Goal: Task Accomplishment & Management: Use online tool/utility

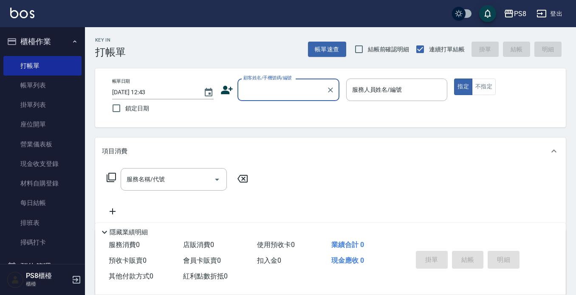
click at [266, 88] on input "顧客姓名/手機號碼/編號" at bounding box center [281, 89] width 81 height 15
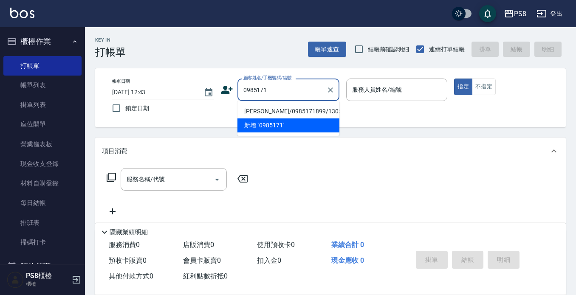
click at [270, 108] on li "[PERSON_NAME]/0985171899/13056" at bounding box center [288, 111] width 102 height 14
type input "[PERSON_NAME]/0985171899/13056"
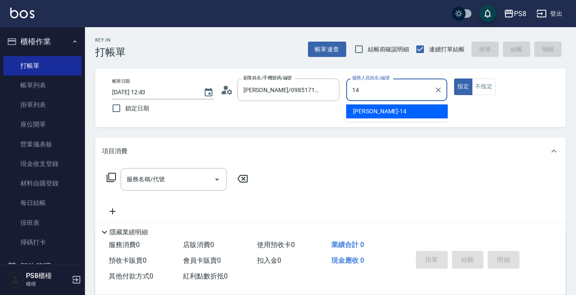
type input "[PERSON_NAME]-14"
type button "true"
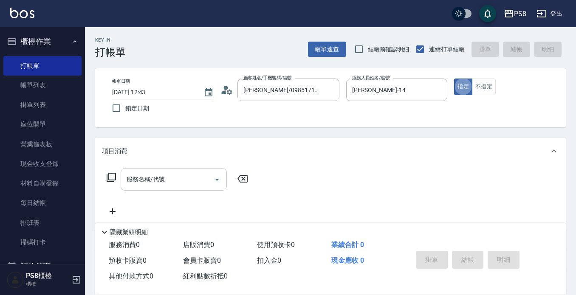
click at [197, 178] on input "服務名稱/代號" at bounding box center [167, 179] width 86 height 15
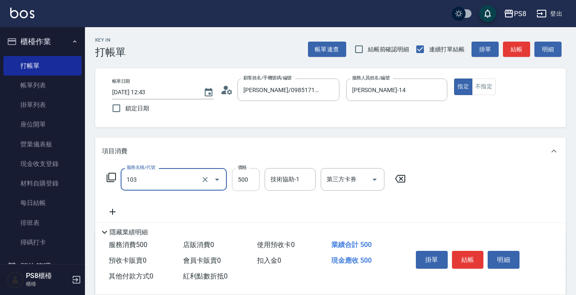
type input "B級洗剪500(103)"
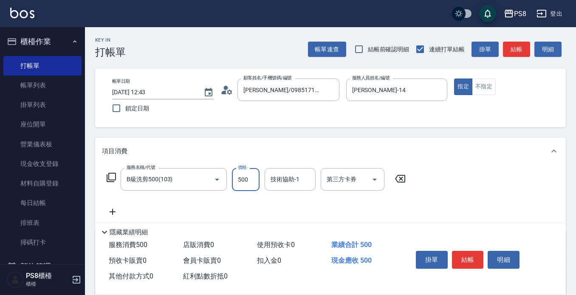
click at [255, 184] on input "500" at bounding box center [246, 179] width 28 height 23
type input "700"
click at [464, 251] on button "結帳" at bounding box center [468, 260] width 32 height 18
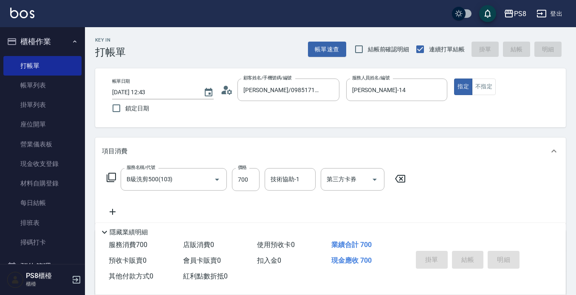
type input "[DATE] 13:41"
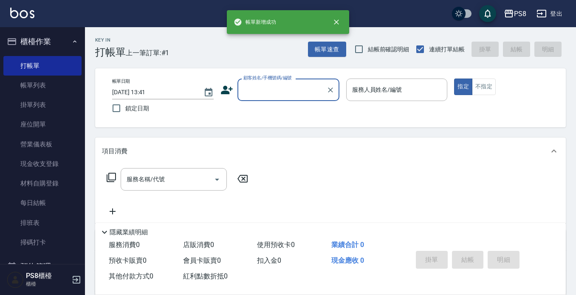
click at [263, 92] on input "顧客姓名/手機號碼/編號" at bounding box center [281, 89] width 81 height 15
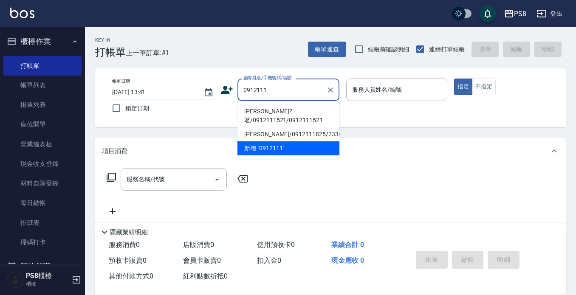
click at [289, 112] on li "[PERSON_NAME]?茗/0912111521/0912111521" at bounding box center [288, 115] width 102 height 23
type input "[PERSON_NAME]?茗/0912111521/0912111521"
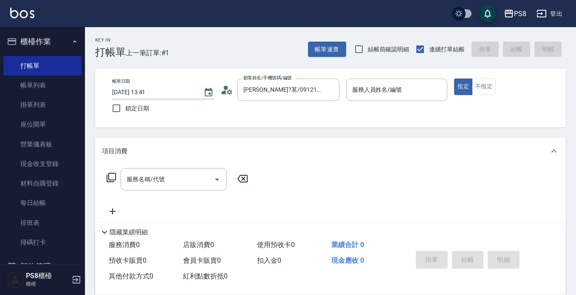
click at [228, 94] on icon at bounding box center [226, 90] width 13 height 13
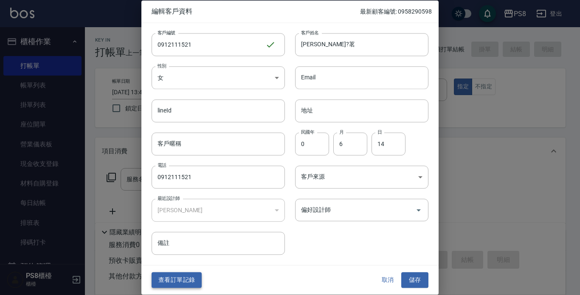
click at [191, 278] on button "查看訂單記錄" at bounding box center [177, 281] width 50 height 16
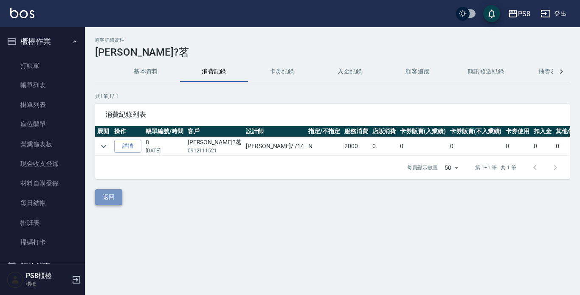
click at [109, 205] on button "返回" at bounding box center [108, 197] width 27 height 16
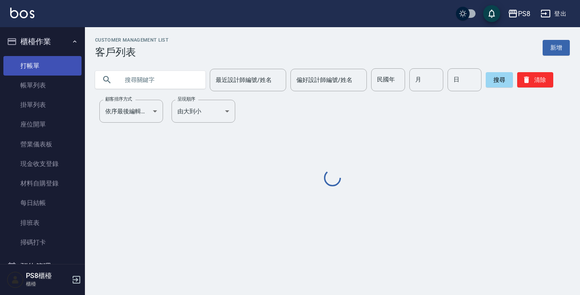
click at [47, 68] on link "打帳單" at bounding box center [42, 66] width 78 height 20
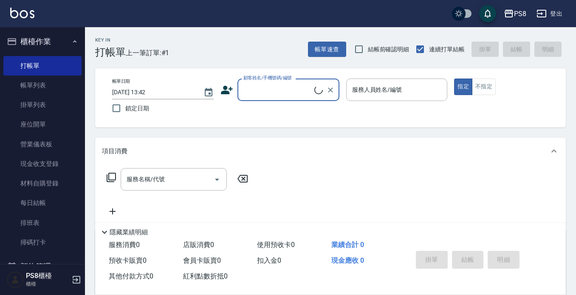
click at [258, 91] on input "顧客姓名/手機號碼/編號" at bounding box center [277, 89] width 73 height 15
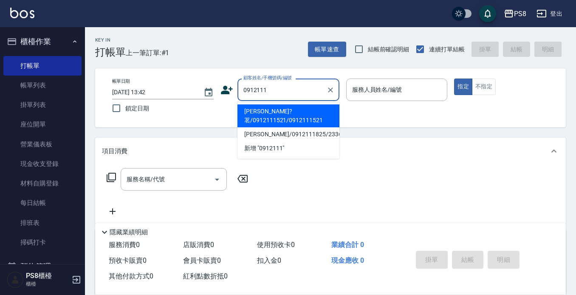
click at [284, 113] on li "[PERSON_NAME]?茗/0912111521/0912111521" at bounding box center [288, 115] width 102 height 23
type input "[PERSON_NAME]?茗/0912111521/0912111521"
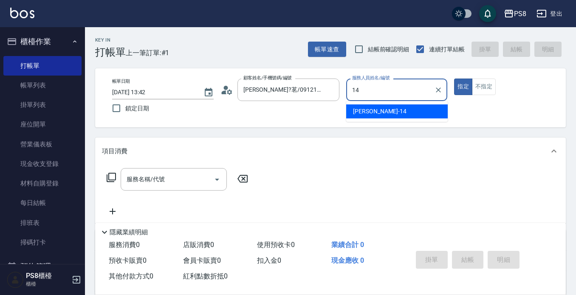
type input "[PERSON_NAME]-14"
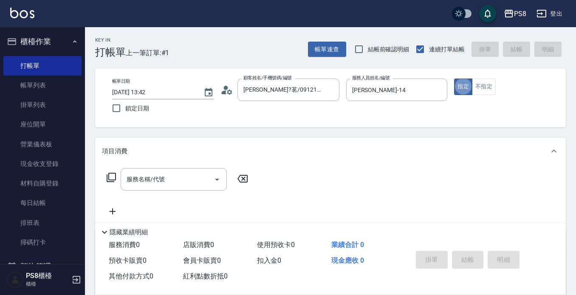
type button "true"
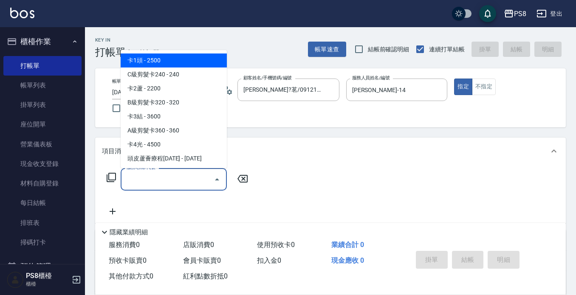
click at [175, 186] on input "服務名稱/代號" at bounding box center [167, 179] width 86 height 15
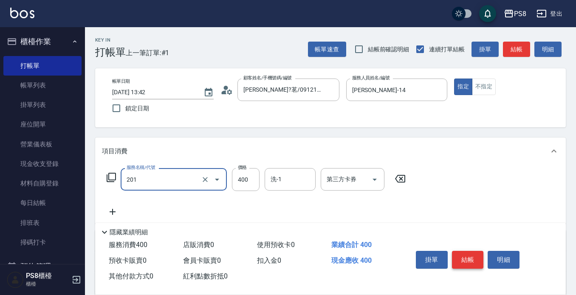
type input "洗剪400(201)"
click at [472, 253] on button "結帳" at bounding box center [468, 260] width 32 height 18
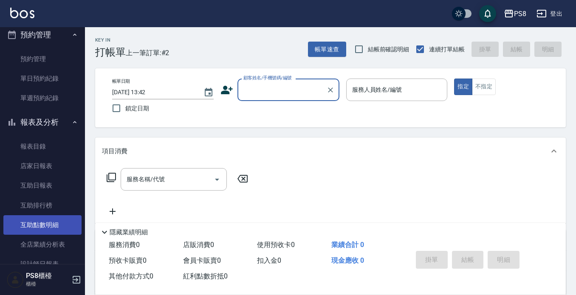
scroll to position [340, 0]
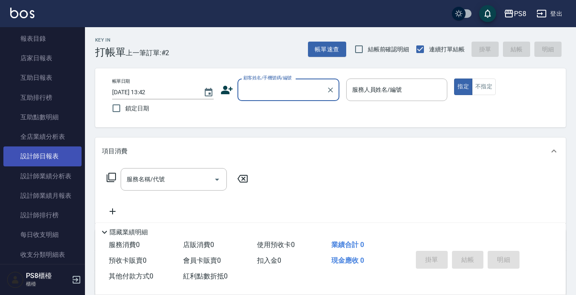
click at [49, 153] on link "設計師日報表" at bounding box center [42, 156] width 78 height 20
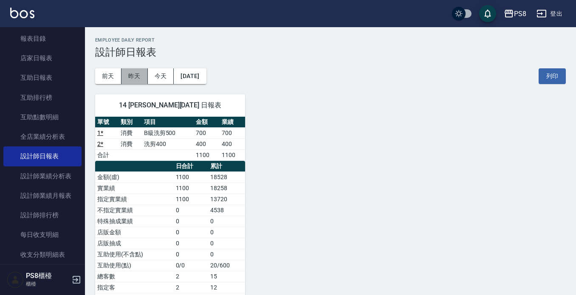
click at [128, 77] on button "昨天" at bounding box center [134, 76] width 26 height 16
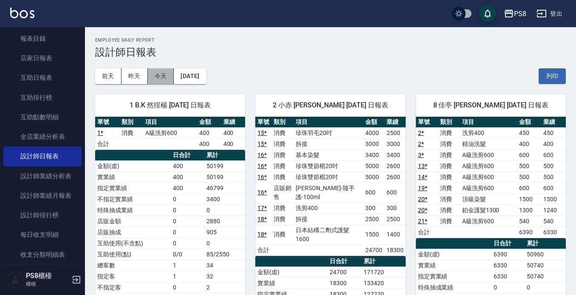
click at [163, 81] on button "今天" at bounding box center [161, 76] width 26 height 16
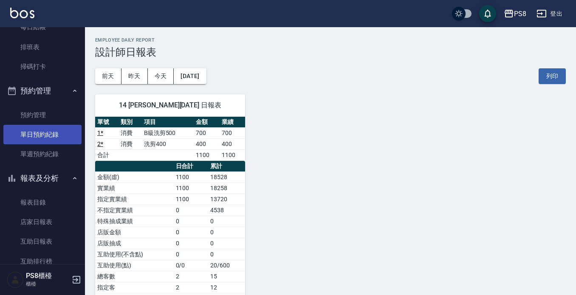
scroll to position [170, 0]
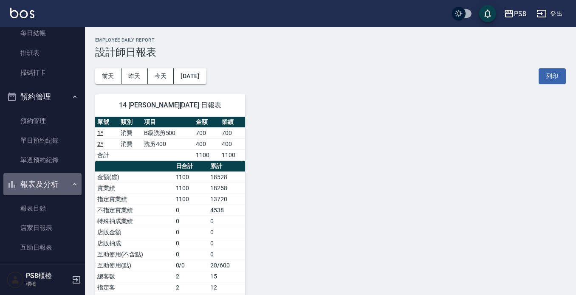
click at [54, 184] on button "報表及分析" at bounding box center [42, 184] width 78 height 22
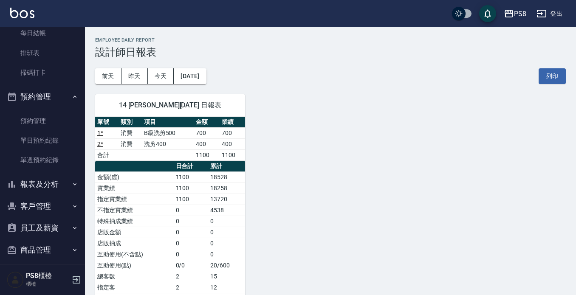
click at [48, 99] on button "預約管理" at bounding box center [42, 97] width 78 height 22
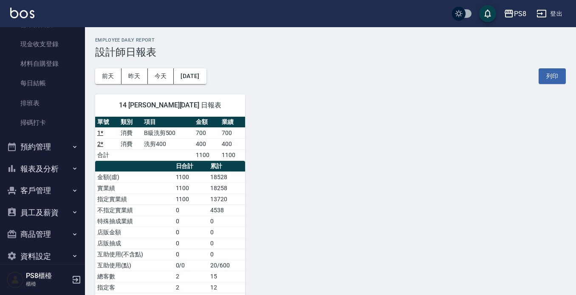
scroll to position [0, 0]
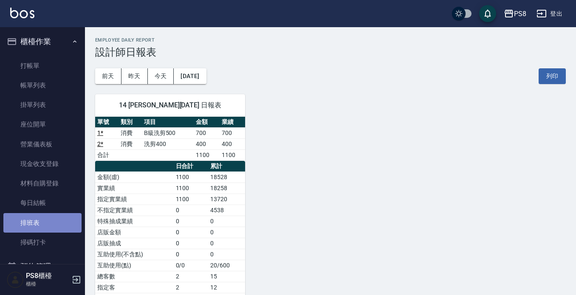
click at [46, 230] on link "排班表" at bounding box center [42, 223] width 78 height 20
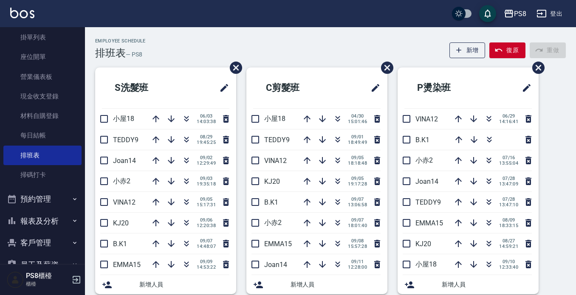
scroll to position [133, 0]
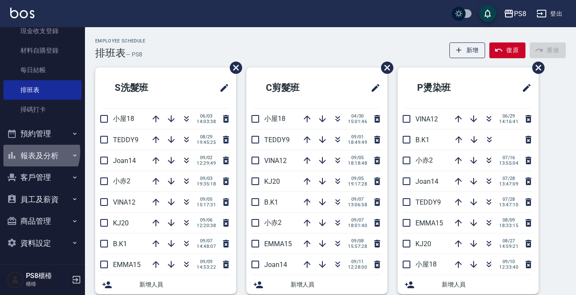
click at [32, 152] on button "報表及分析" at bounding box center [42, 156] width 78 height 22
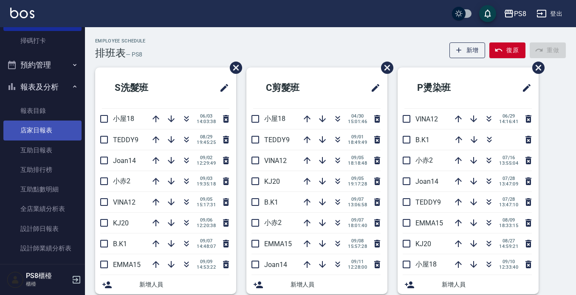
scroll to position [260, 0]
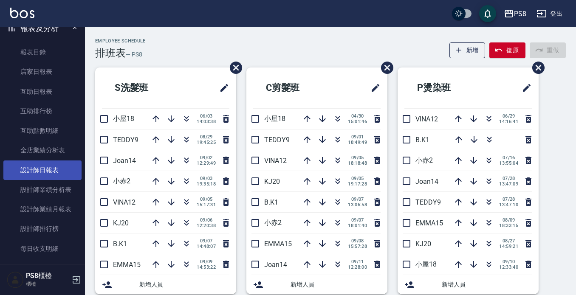
click at [53, 173] on link "設計師日報表" at bounding box center [42, 170] width 78 height 20
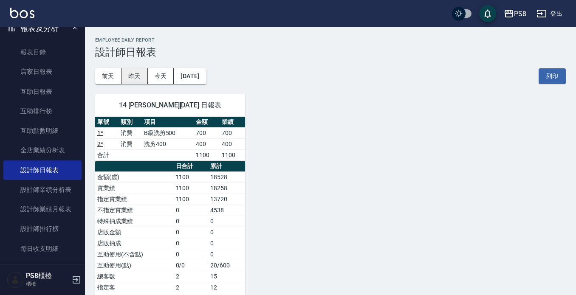
click at [135, 79] on button "昨天" at bounding box center [134, 76] width 26 height 16
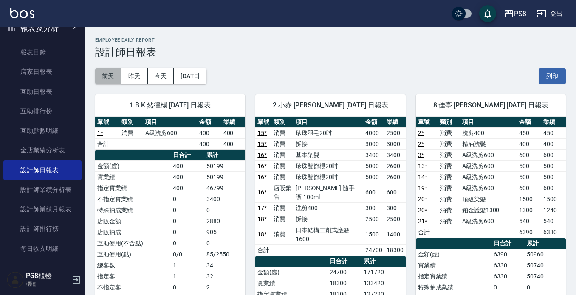
click at [109, 73] on button "前天" at bounding box center [108, 76] width 26 height 16
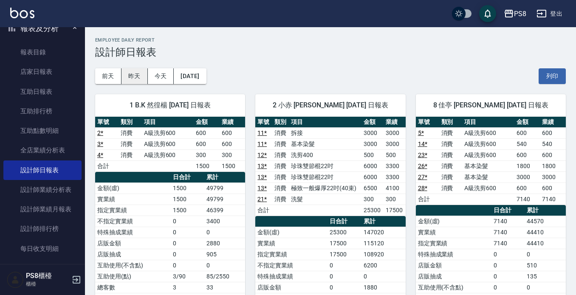
click at [128, 70] on button "昨天" at bounding box center [134, 76] width 26 height 16
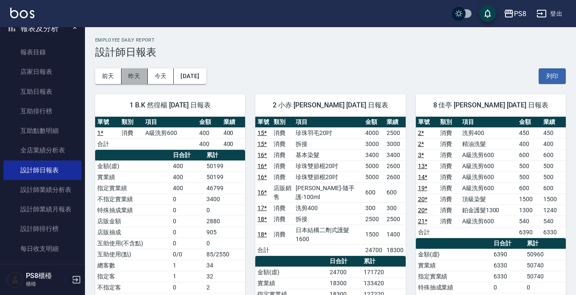
click at [144, 76] on button "昨天" at bounding box center [134, 76] width 26 height 16
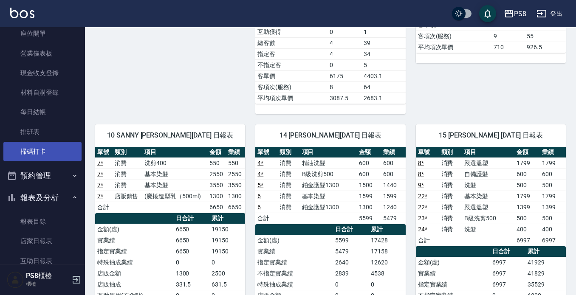
scroll to position [90, 0]
click at [29, 202] on button "報表及分析" at bounding box center [42, 198] width 78 height 22
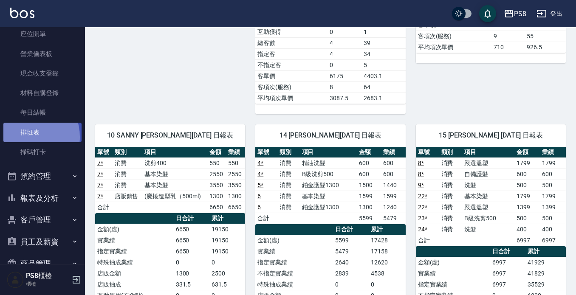
click at [24, 137] on link "排班表" at bounding box center [42, 133] width 78 height 20
